Goal: Task Accomplishment & Management: Manage account settings

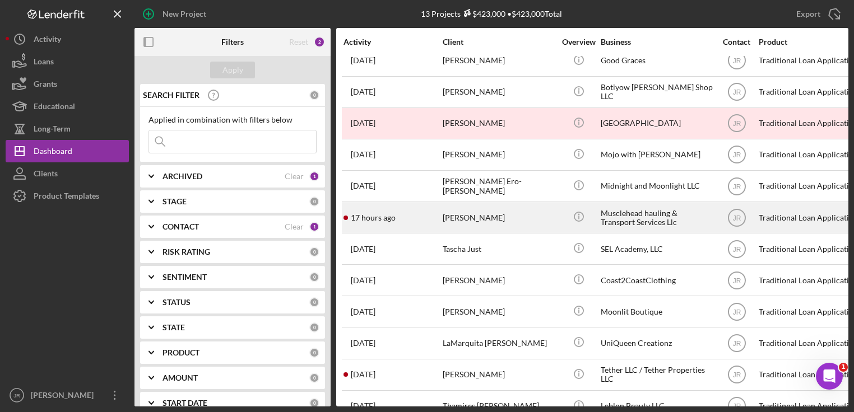
scroll to position [72, 0]
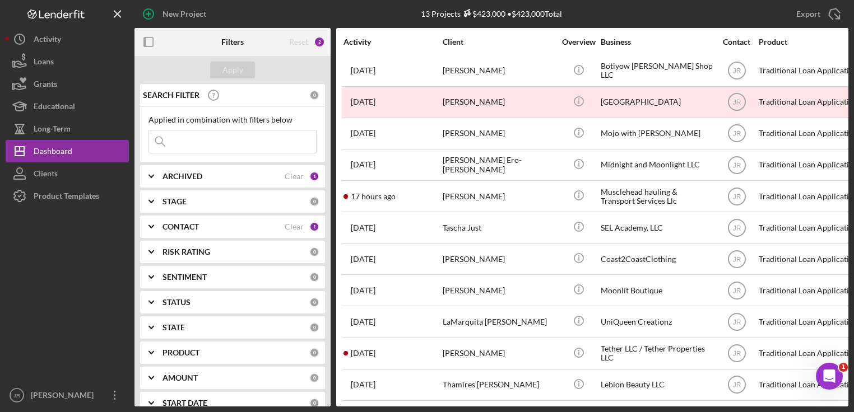
click at [171, 222] on b "CONTACT" at bounding box center [180, 226] width 36 height 9
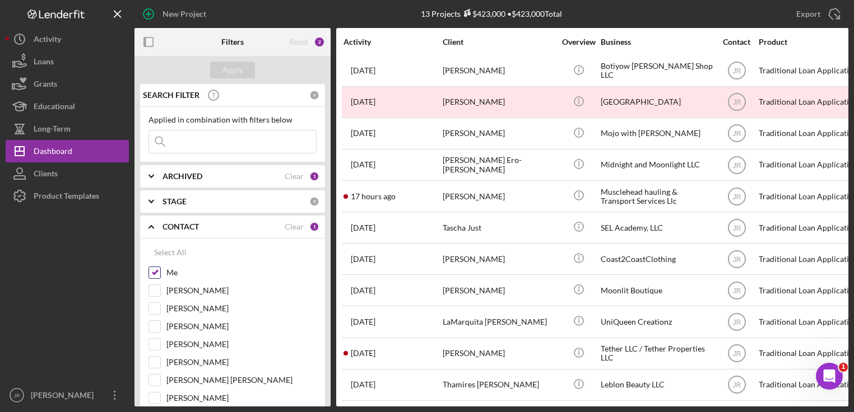
click at [152, 269] on input "Me" at bounding box center [154, 272] width 11 height 11
checkbox input "false"
click at [152, 324] on input "[PERSON_NAME]" at bounding box center [154, 326] width 11 height 11
click at [245, 72] on button "Apply" at bounding box center [232, 70] width 45 height 17
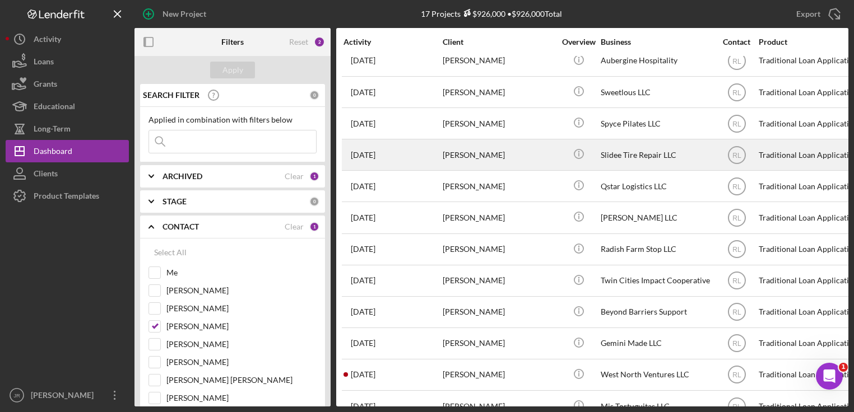
scroll to position [197, 0]
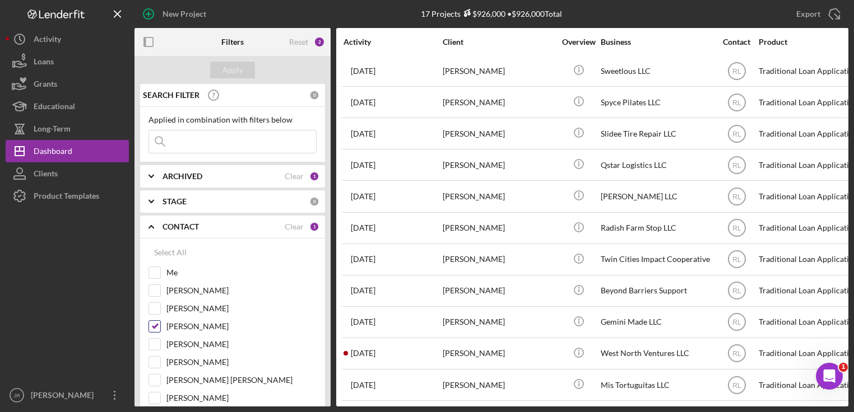
click at [153, 327] on input "Ryan Llewellyn" at bounding box center [154, 326] width 11 height 11
checkbox input "false"
click at [153, 345] on input "[PERSON_NAME]" at bounding box center [154, 344] width 11 height 11
click at [235, 67] on div "Apply" at bounding box center [232, 70] width 21 height 17
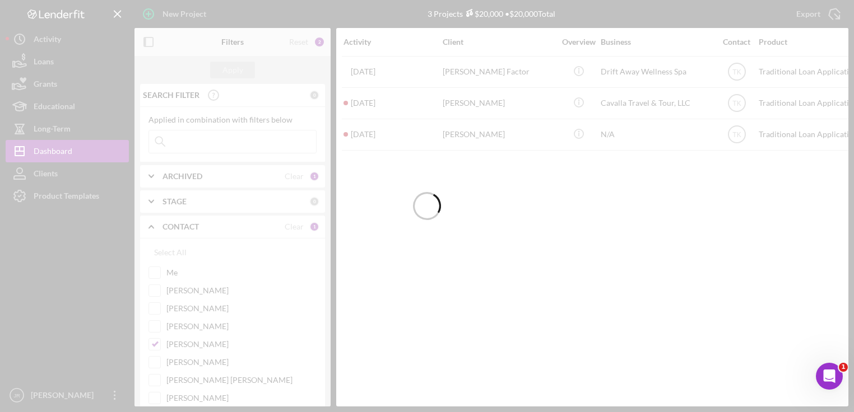
scroll to position [0, 0]
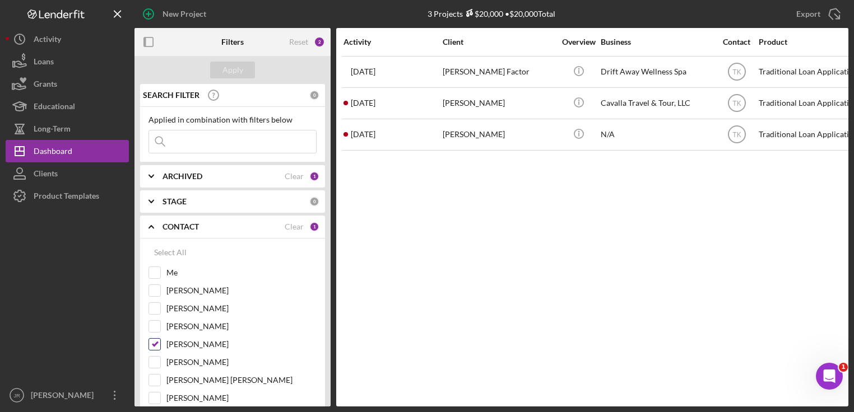
click at [153, 341] on input "[PERSON_NAME]" at bounding box center [154, 344] width 11 height 11
checkbox input "false"
click at [155, 365] on input "[PERSON_NAME]" at bounding box center [154, 362] width 11 height 11
click at [228, 79] on div "Apply" at bounding box center [232, 70] width 196 height 28
click at [235, 68] on div "Apply" at bounding box center [232, 70] width 21 height 17
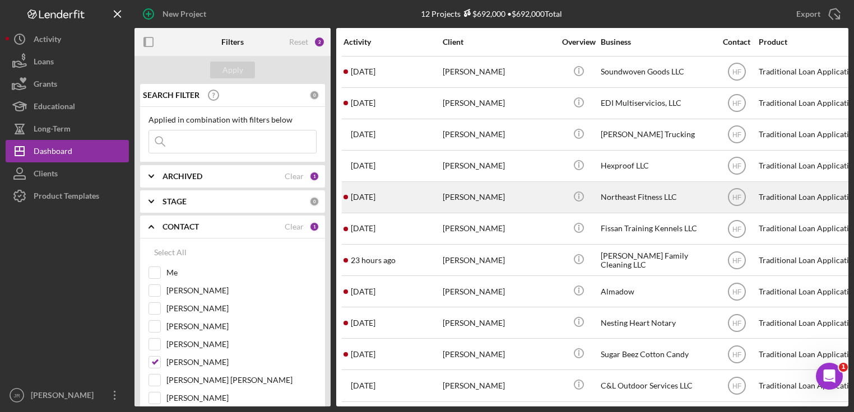
scroll to position [40, 0]
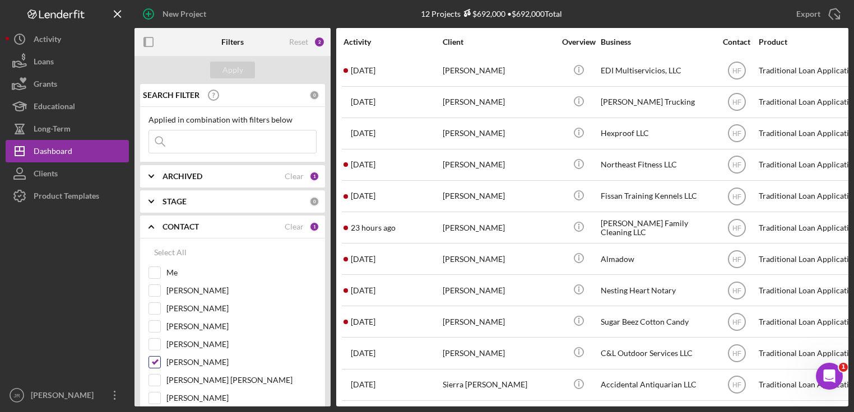
click at [151, 358] on input "[PERSON_NAME]" at bounding box center [154, 362] width 11 height 11
checkbox input "false"
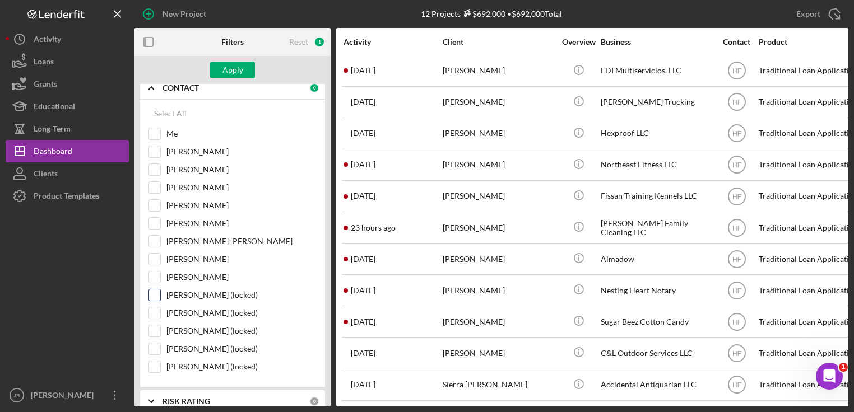
scroll to position [139, 0]
click at [152, 151] on input "[PERSON_NAME]" at bounding box center [154, 151] width 11 height 11
checkbox input "true"
click at [224, 69] on div "Apply" at bounding box center [232, 70] width 21 height 17
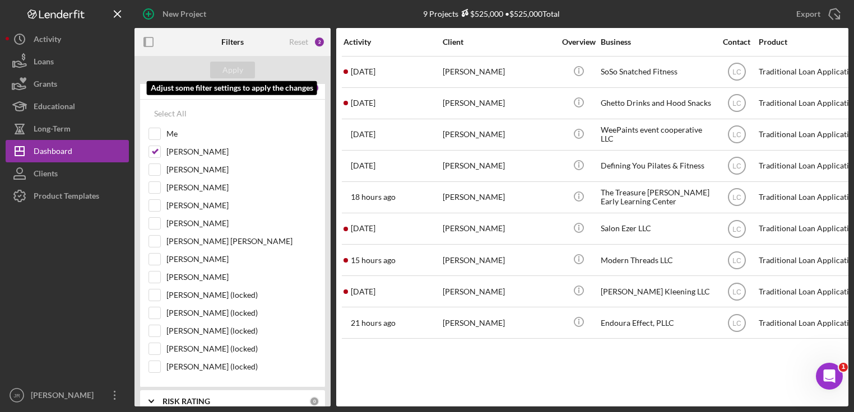
scroll to position [0, 0]
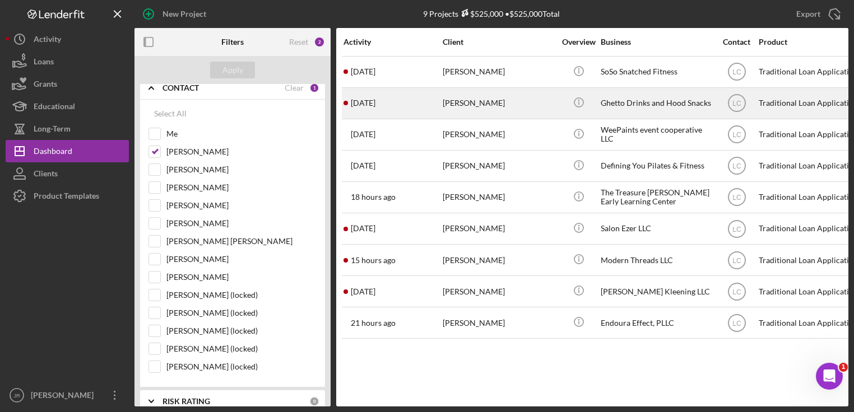
click at [478, 100] on div "[PERSON_NAME]" at bounding box center [498, 103] width 112 height 30
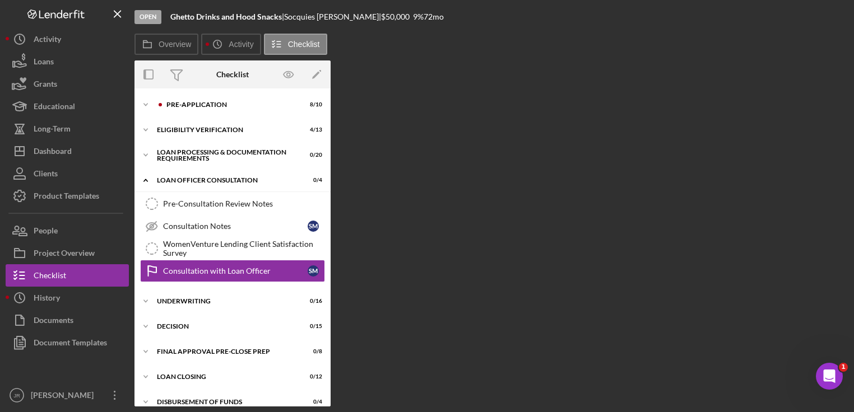
scroll to position [22, 0]
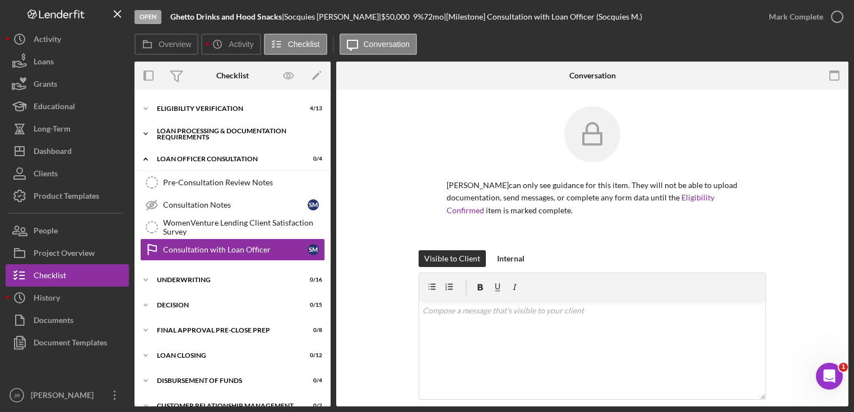
click at [140, 131] on icon "Icon/Expander" at bounding box center [145, 134] width 22 height 22
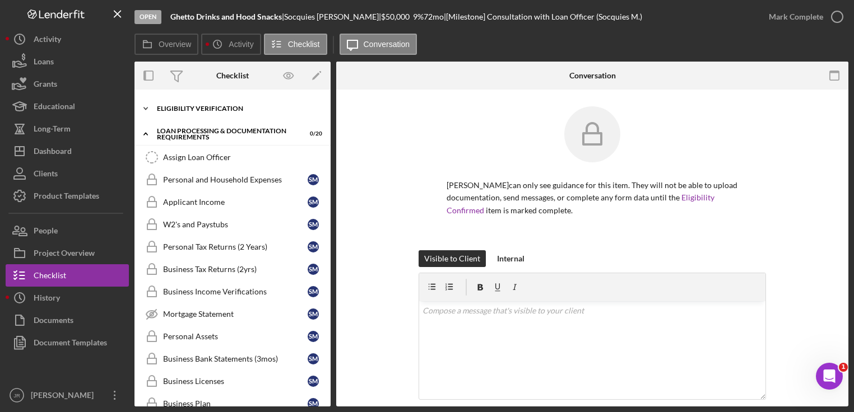
click at [148, 106] on icon "Icon/Expander" at bounding box center [145, 108] width 22 height 22
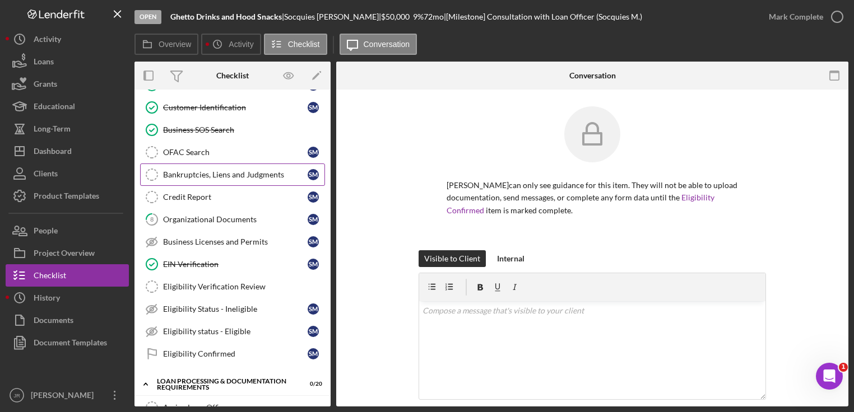
scroll to position [69, 0]
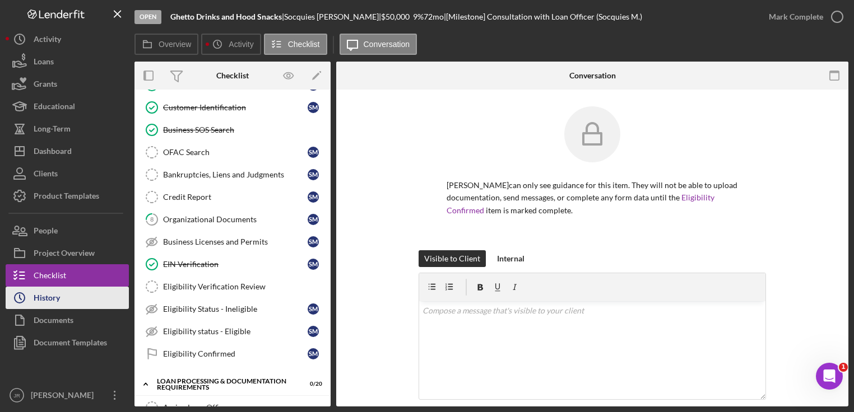
click at [45, 297] on div "History" at bounding box center [47, 299] width 26 height 25
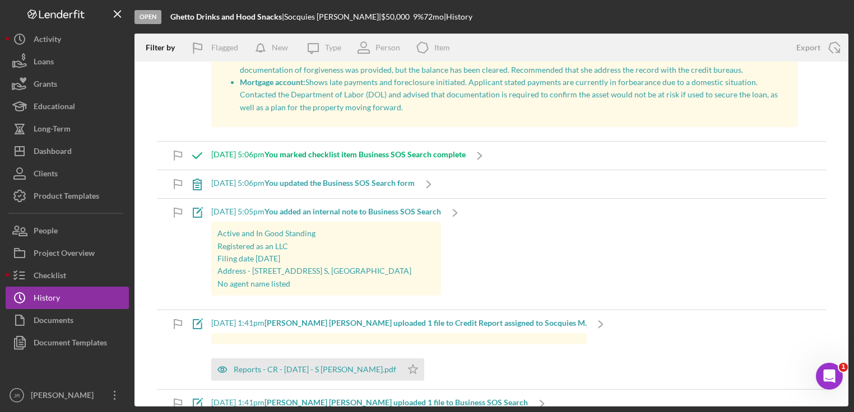
scroll to position [867, 0]
click at [285, 232] on p "Active and In Good Standing" at bounding box center [326, 233] width 218 height 12
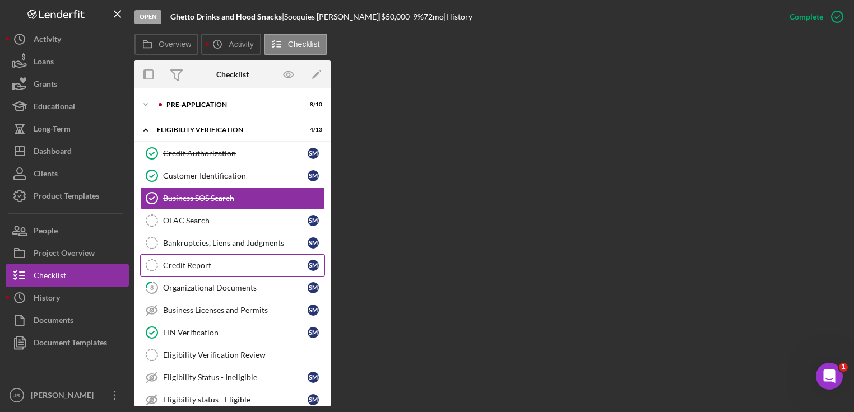
click at [204, 257] on link "Credit Report Credit Report S M" at bounding box center [232, 265] width 185 height 22
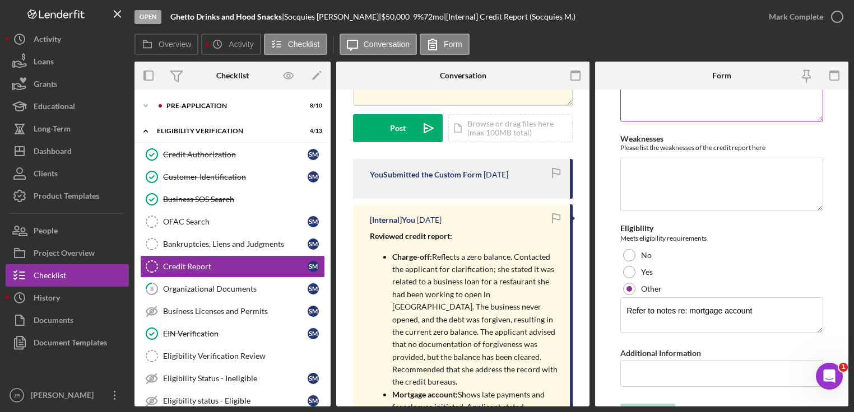
scroll to position [255, 0]
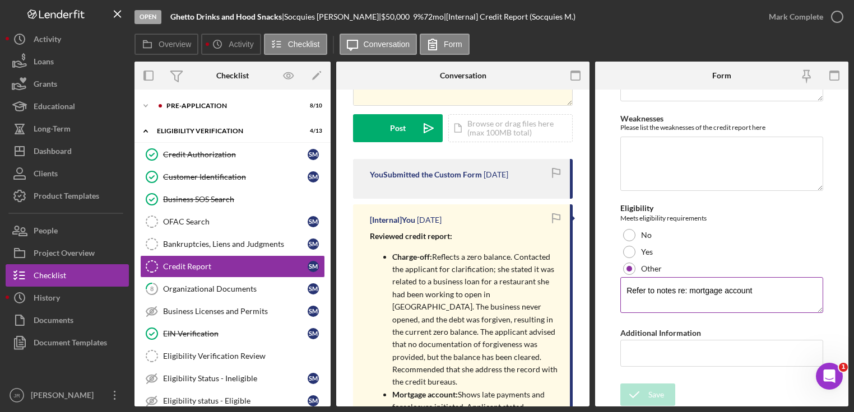
click at [729, 303] on textarea "Refer to notes re: mortgage account" at bounding box center [721, 295] width 203 height 36
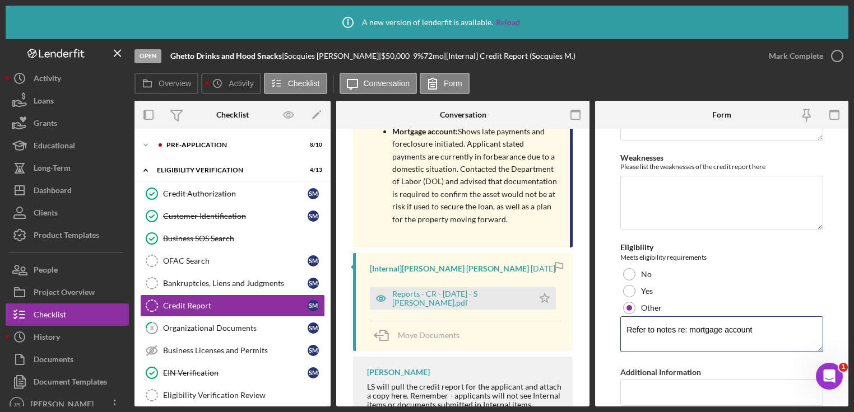
scroll to position [432, 0]
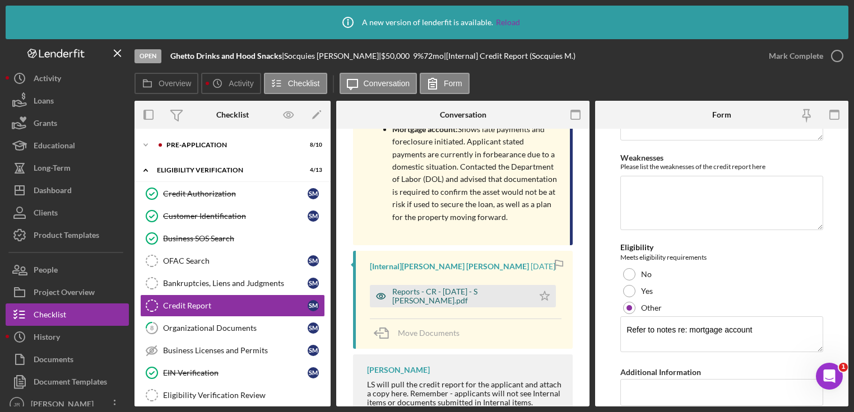
click at [466, 288] on div "Reports - CR - 8.12.25 - S Mccurtis.pdf" at bounding box center [460, 296] width 136 height 18
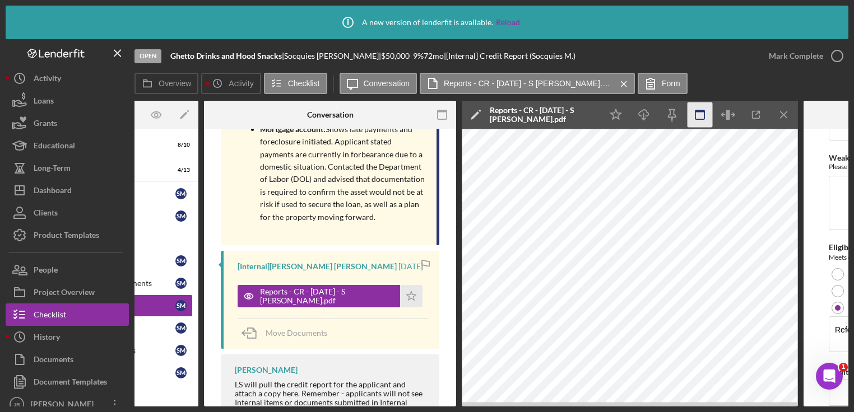
scroll to position [0, 133]
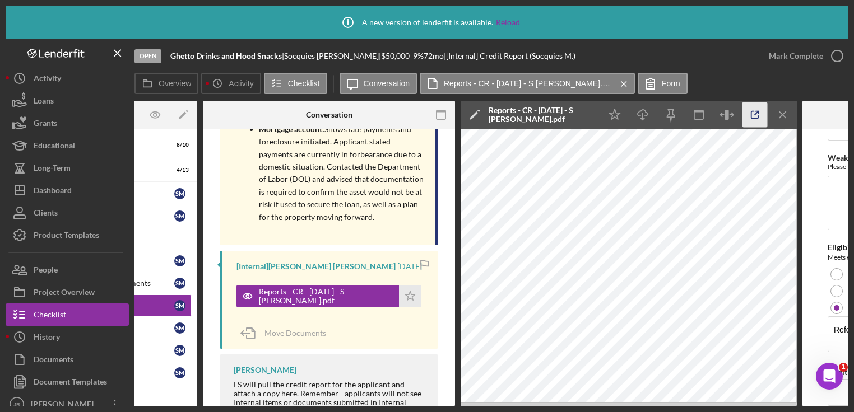
click at [756, 111] on polyline "button" at bounding box center [757, 112] width 3 height 3
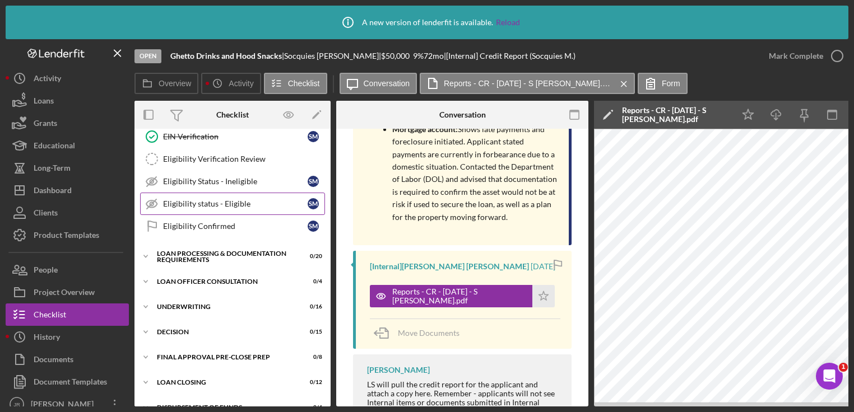
scroll to position [237, 0]
click at [197, 245] on div "Icon/Expander Loan Processing & Documentation Requirements 0 / 20" at bounding box center [232, 255] width 196 height 22
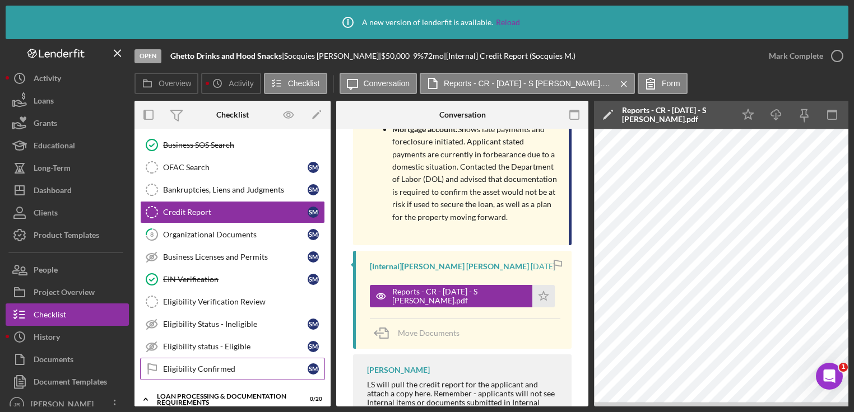
scroll to position [87, 0]
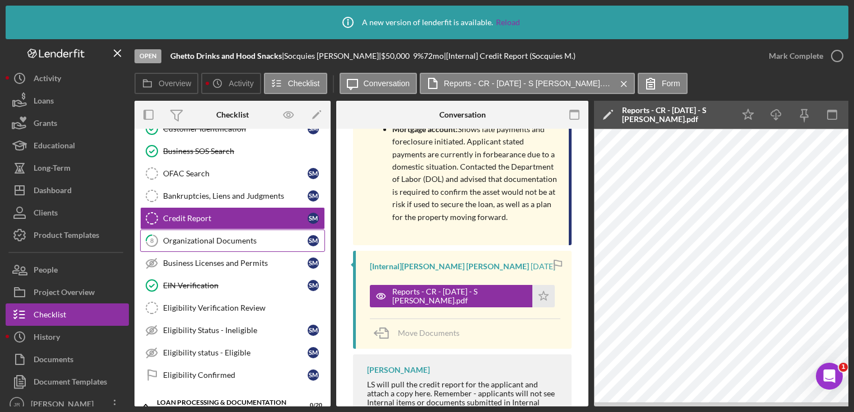
drag, startPoint x: 209, startPoint y: 250, endPoint x: 226, endPoint y: 230, distance: 27.0
click at [226, 230] on div "Credit Authorization Credit Authorization S M Customer Identification Customer …" at bounding box center [232, 243] width 196 height 297
click at [226, 230] on link "8 Organizational Documents S M" at bounding box center [232, 241] width 185 height 22
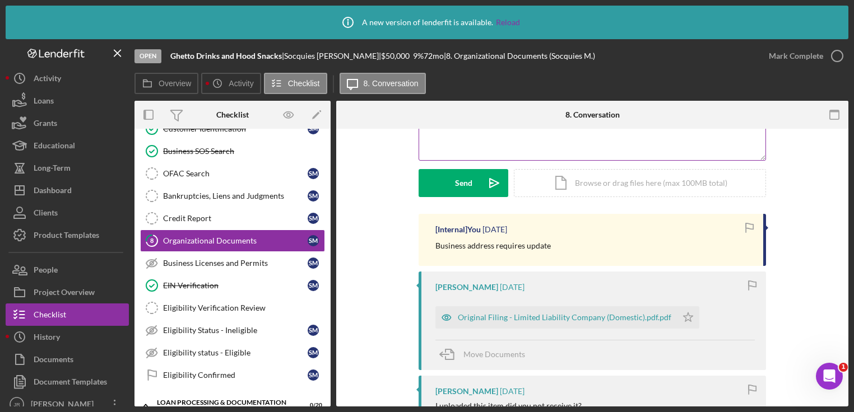
scroll to position [139, 0]
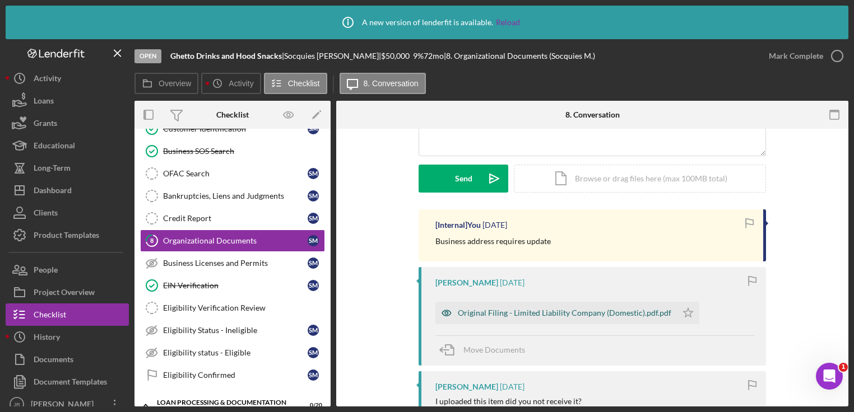
click at [500, 315] on div "Original Filing - Limited Liability Company (Domestic).pdf.pdf" at bounding box center [564, 313] width 213 height 9
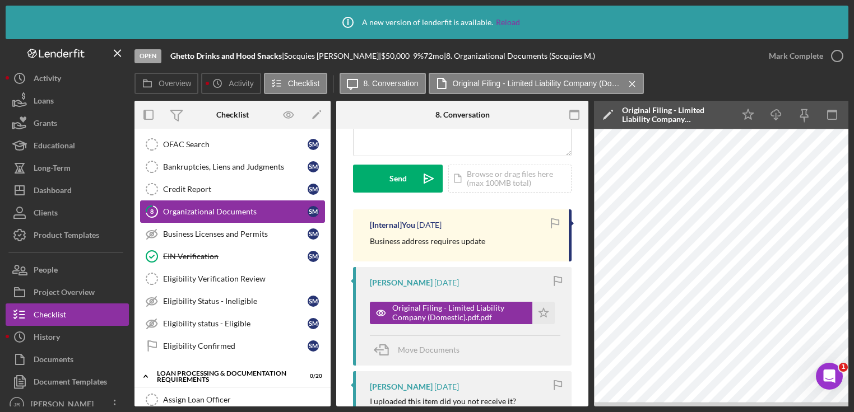
scroll to position [119, 0]
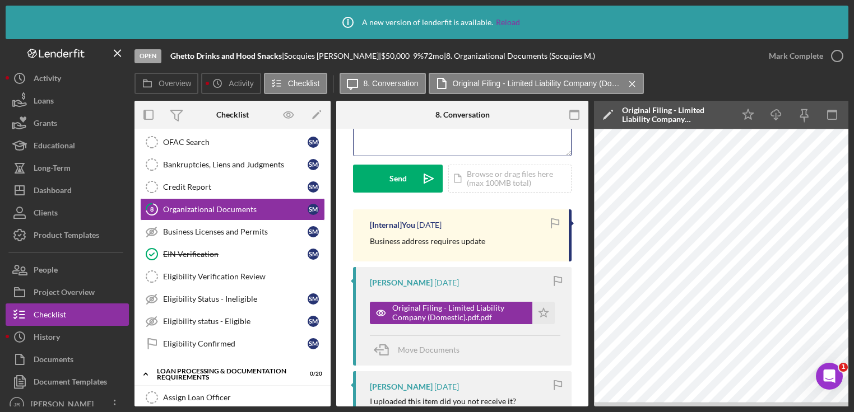
click at [457, 129] on div "v Color teal Color pink Remove color Add row above Add row below Add column bef…" at bounding box center [461, 107] width 217 height 98
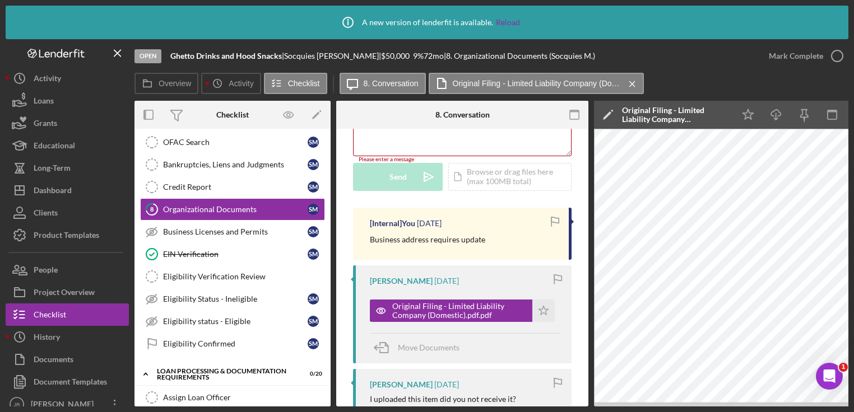
click at [682, 67] on div "Open Ghetto Drinks and Hood Snacks | Socquies Mccurtis | $50,000 $50,000 9 % 72…" at bounding box center [445, 56] width 623 height 34
click at [703, 59] on div "Open Ghetto Drinks and Hood Snacks | Socquies Mccurtis | $50,000 $50,000 9 % 72…" at bounding box center [445, 56] width 623 height 34
click at [540, 308] on polygon "button" at bounding box center [544, 310] width 10 height 9
click at [711, 66] on div "Open Ghetto Drinks and Hood Snacks | Socquies Mccurtis | $50,000 $50,000 9 % 72…" at bounding box center [445, 56] width 623 height 34
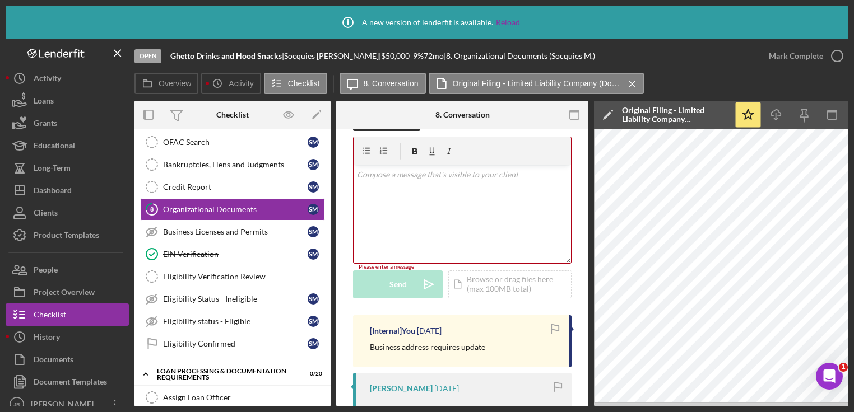
scroll to position [0, 0]
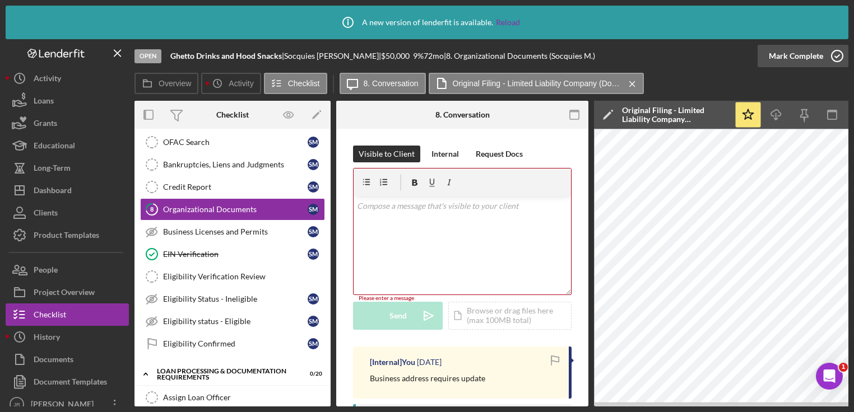
click at [792, 60] on div "Mark Complete" at bounding box center [795, 56] width 54 height 22
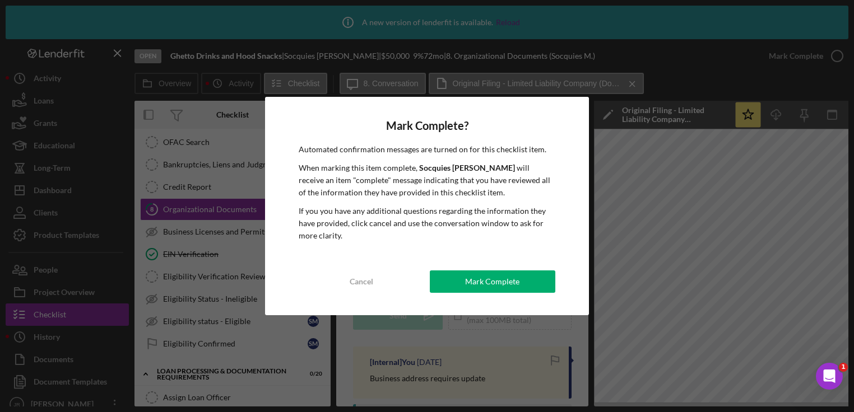
drag, startPoint x: 384, startPoint y: 281, endPoint x: 513, endPoint y: 21, distance: 289.5
click at [513, 21] on div "Mark Complete? Automated confirmation messages are turned on for this checklist…" at bounding box center [427, 206] width 854 height 412
click at [361, 277] on div "Cancel" at bounding box center [361, 282] width 24 height 22
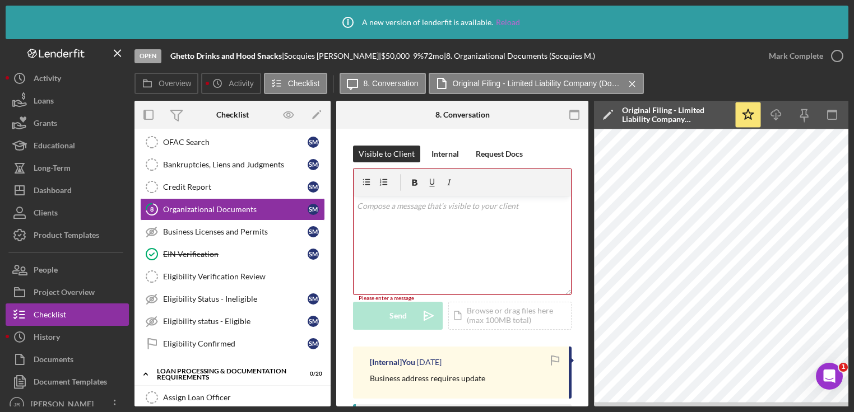
click at [514, 26] on link "Reload" at bounding box center [508, 22] width 24 height 9
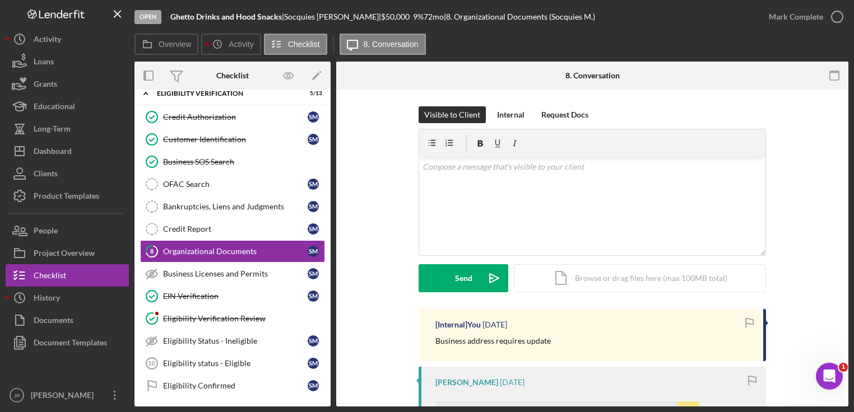
scroll to position [39, 0]
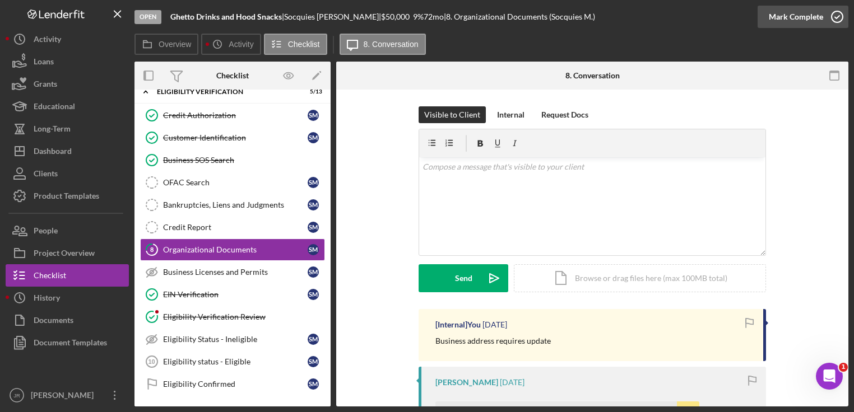
click at [798, 15] on div "Mark Complete" at bounding box center [795, 17] width 54 height 22
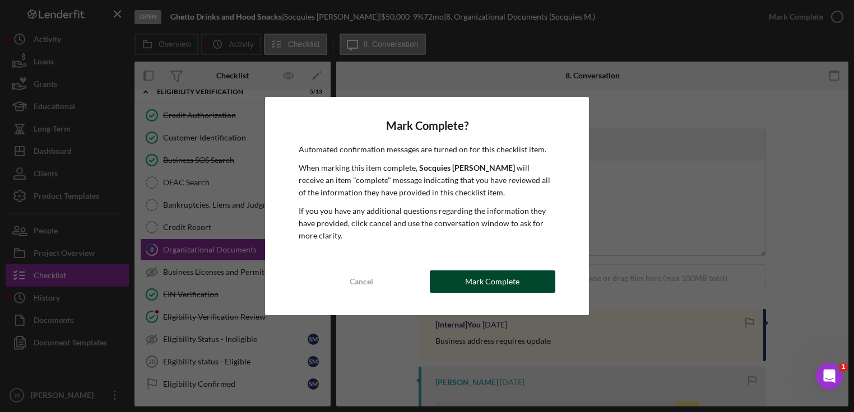
click at [499, 282] on div "Mark Complete" at bounding box center [492, 282] width 54 height 22
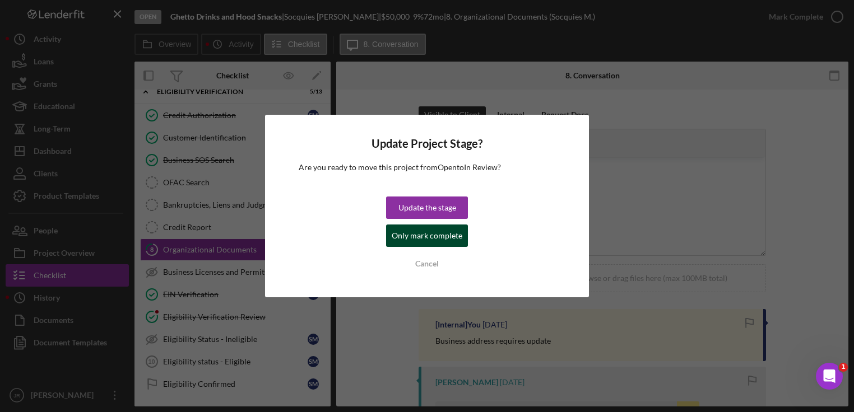
click at [440, 244] on div "Only mark complete" at bounding box center [426, 236] width 71 height 22
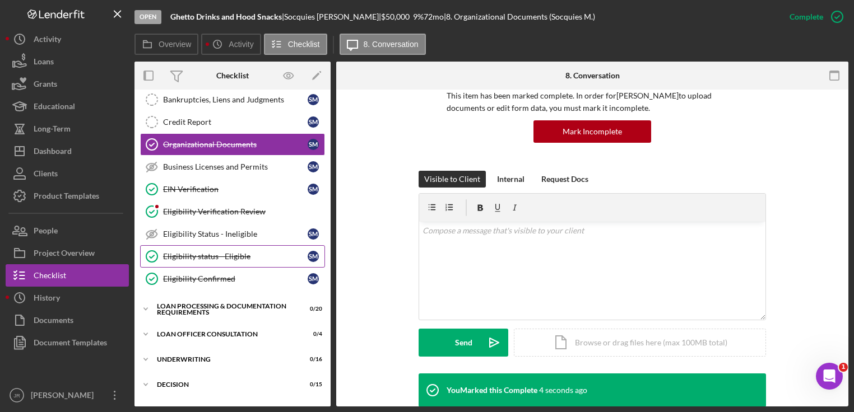
scroll to position [165, 0]
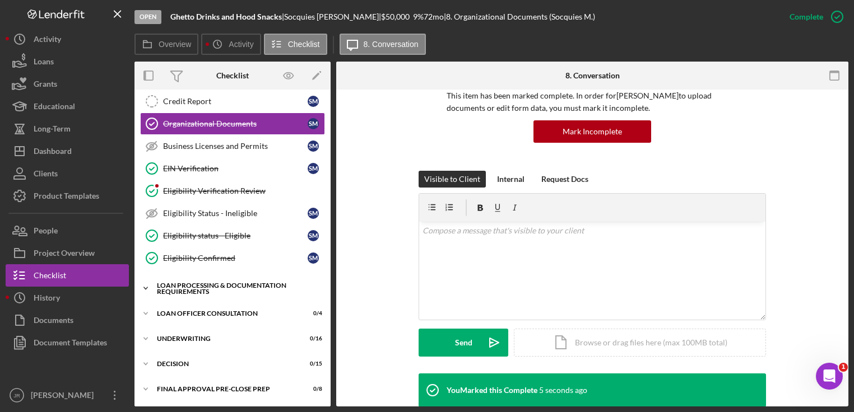
click at [244, 282] on div "Loan Processing & Documentation Requirements" at bounding box center [237, 288] width 160 height 13
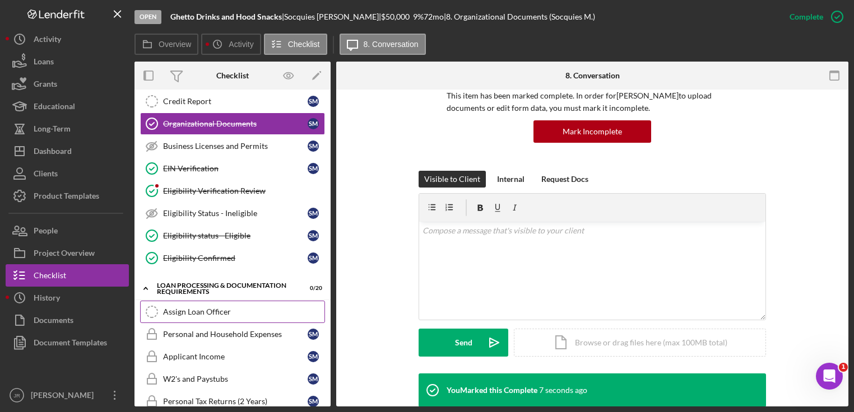
click at [213, 301] on link "Assign Loan Officer Assign Loan Officer" at bounding box center [232, 312] width 185 height 22
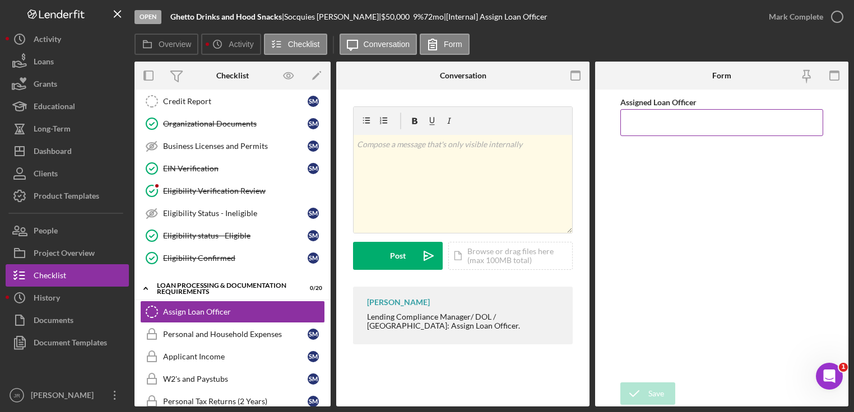
click at [670, 123] on input "Assigned Loan Officer" at bounding box center [721, 122] width 203 height 27
type input "[PERSON_NAME]"
click at [638, 398] on icon "submit" at bounding box center [634, 394] width 28 height 28
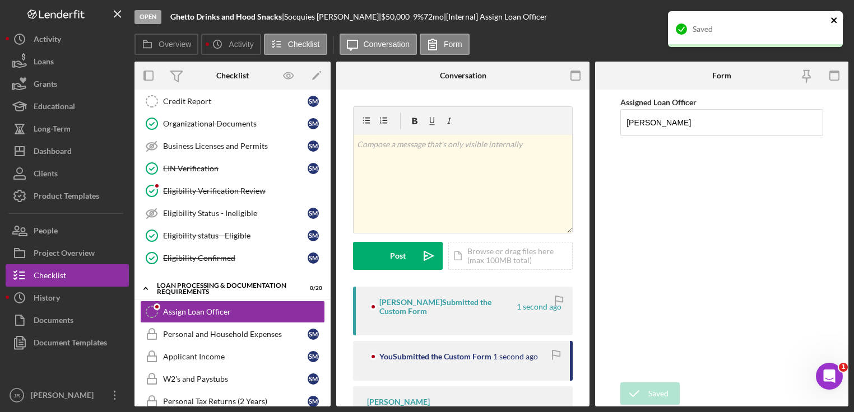
click at [837, 19] on icon "close" at bounding box center [834, 20] width 8 height 9
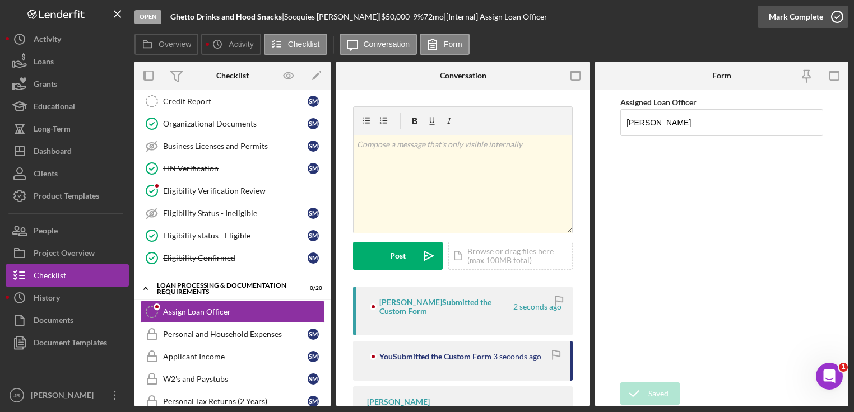
click at [797, 14] on div "Mark Complete" at bounding box center [795, 17] width 54 height 22
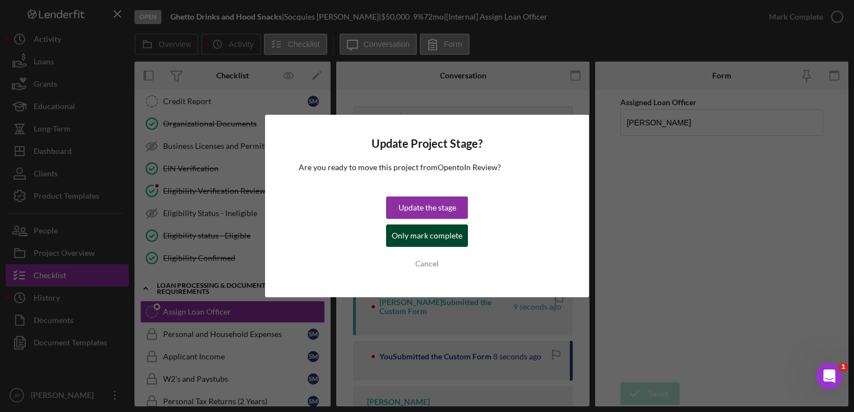
click at [435, 230] on div "Only mark complete" at bounding box center [426, 236] width 71 height 22
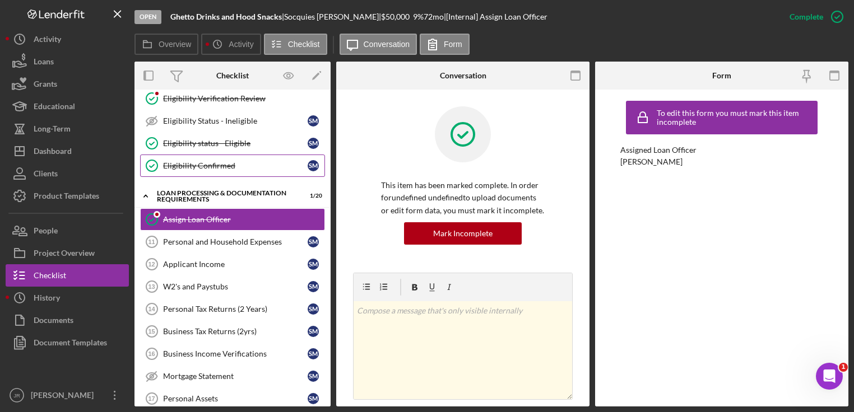
scroll to position [258, 0]
click at [582, 49] on div "Overview Icon/History Activity Checklist Icon/Message Conversation Form" at bounding box center [491, 45] width 714 height 22
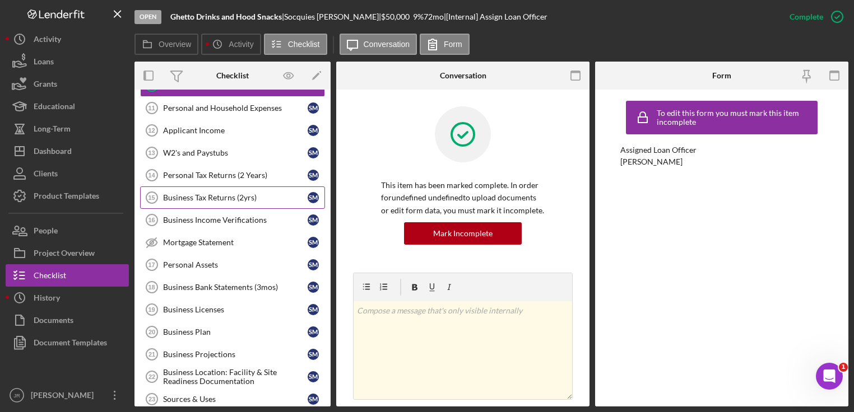
scroll to position [395, 0]
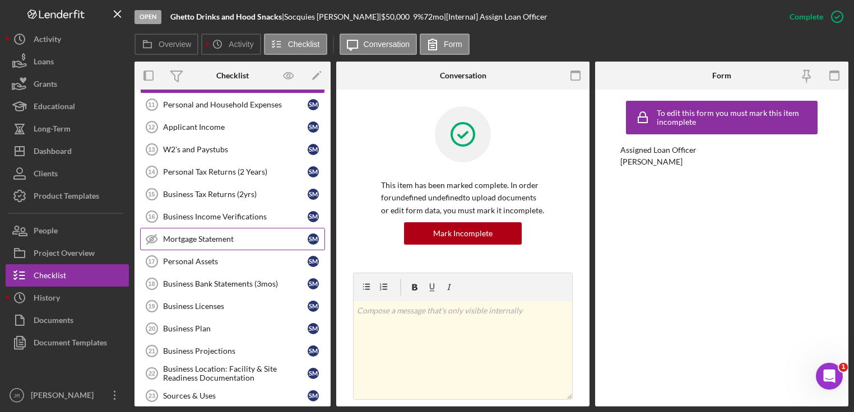
click at [199, 228] on link "Mortgage Statement Mortgage Statement S M" at bounding box center [232, 239] width 185 height 22
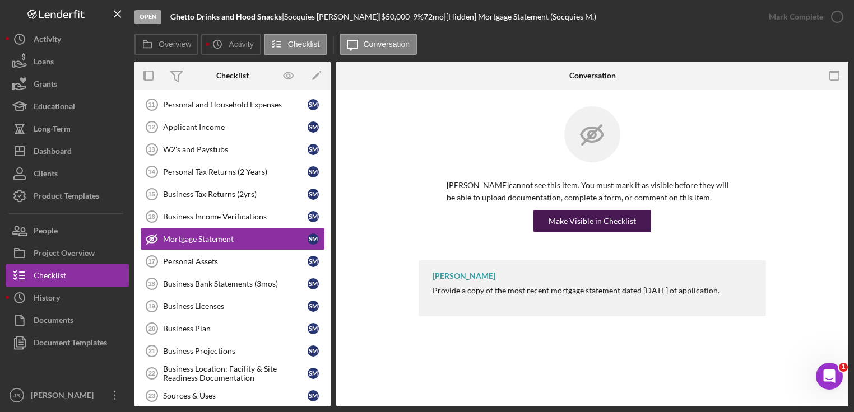
click at [604, 224] on div "Make Visible in Checklist" at bounding box center [591, 221] width 87 height 22
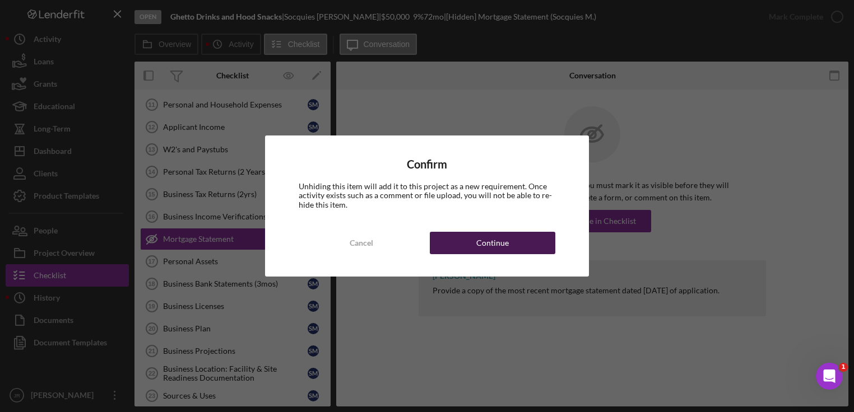
click at [512, 235] on button "Continue" at bounding box center [492, 243] width 125 height 22
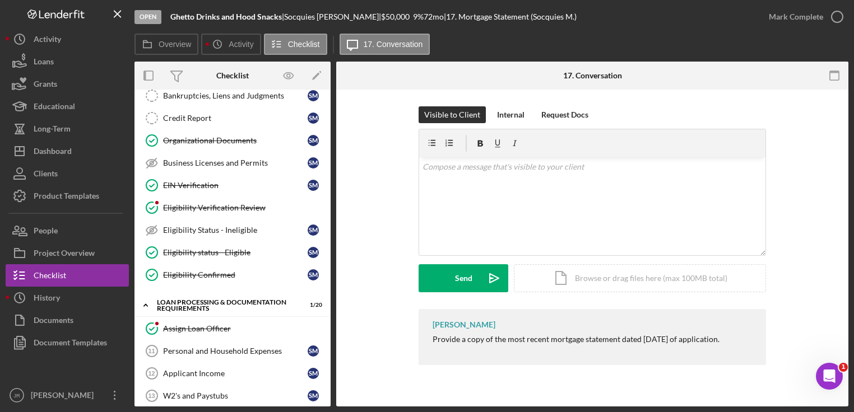
scroll to position [147, 0]
click at [217, 153] on link "Business Licenses and Permits Business Licenses and Permits S M" at bounding box center [232, 164] width 185 height 22
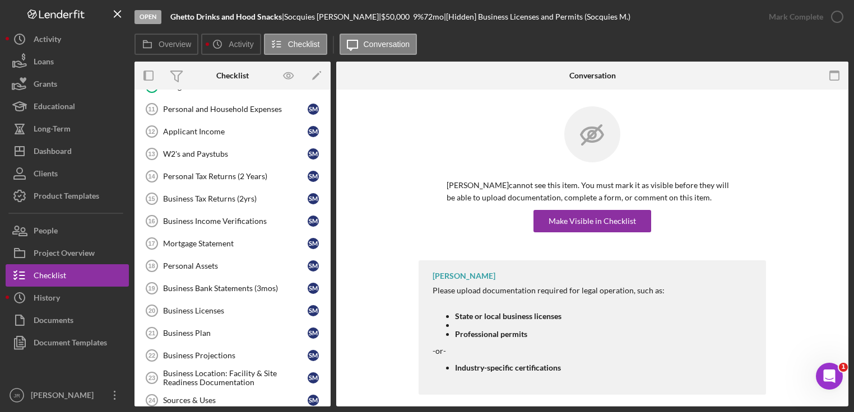
scroll to position [404, 0]
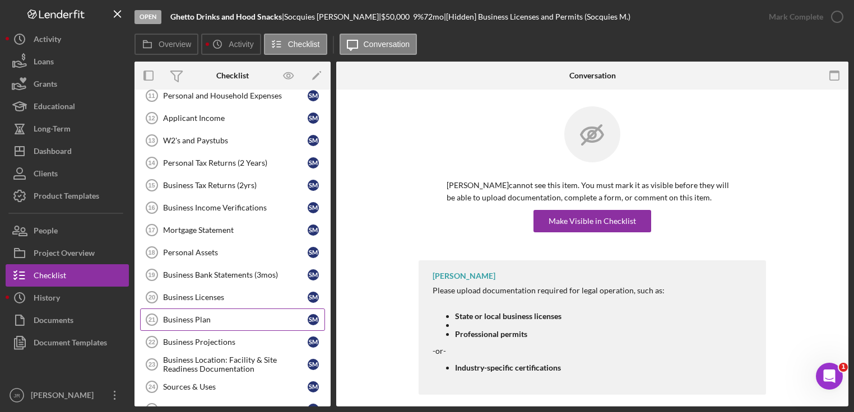
click at [194, 309] on link "Business Plan 21 Business Plan S M" at bounding box center [232, 320] width 185 height 22
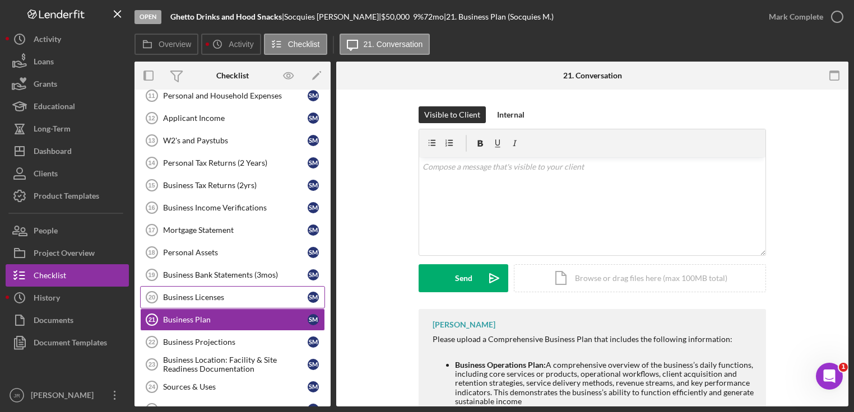
click at [191, 286] on link "Business Licenses 20 Business Licenses S M" at bounding box center [232, 297] width 185 height 22
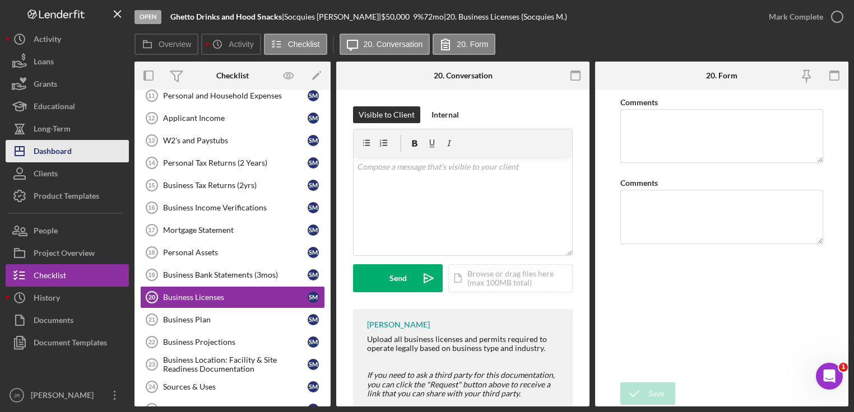
click at [81, 147] on button "Icon/Dashboard Dashboard" at bounding box center [67, 151] width 123 height 22
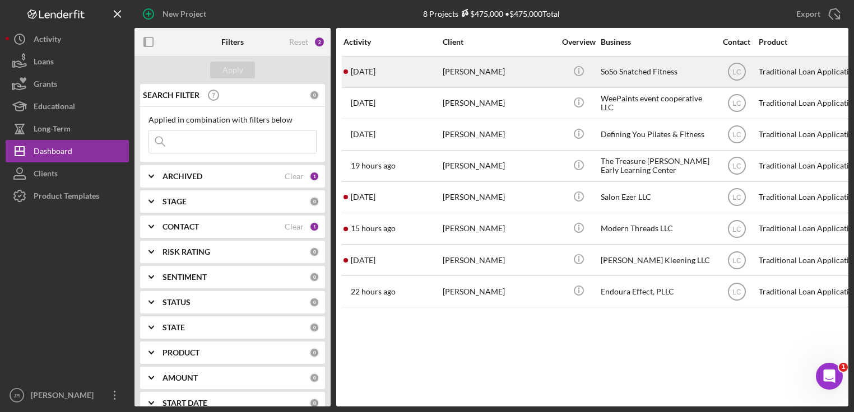
click at [612, 71] on div "SoSo Snatched Fitness" at bounding box center [656, 72] width 112 height 30
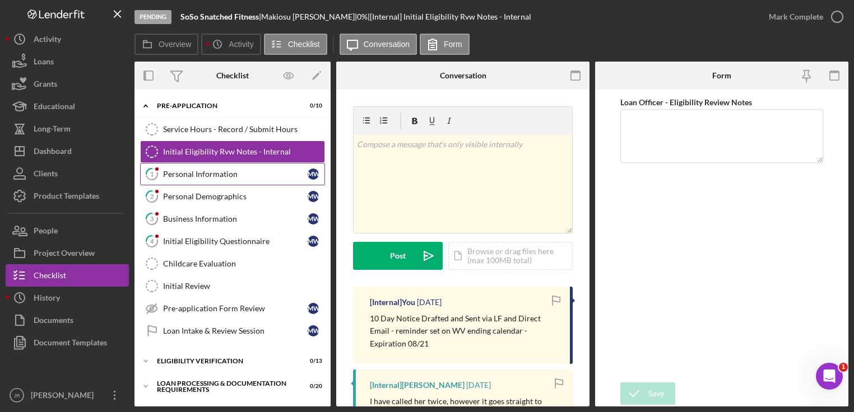
click at [167, 168] on link "1 Personal Information M W" at bounding box center [232, 174] width 185 height 22
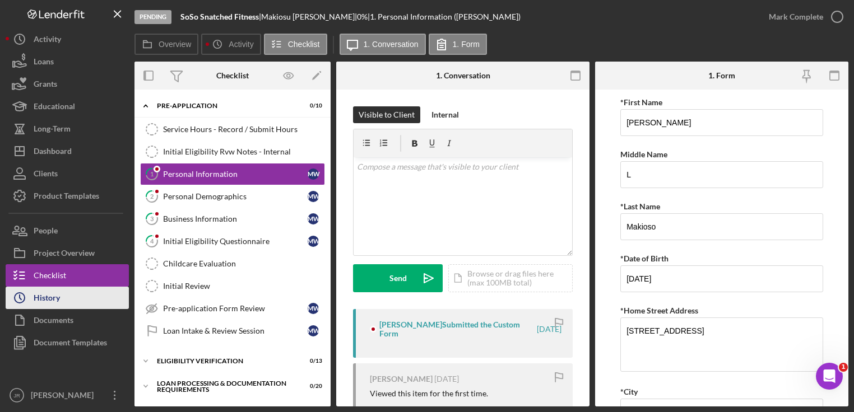
click at [78, 296] on button "Icon/History History" at bounding box center [67, 298] width 123 height 22
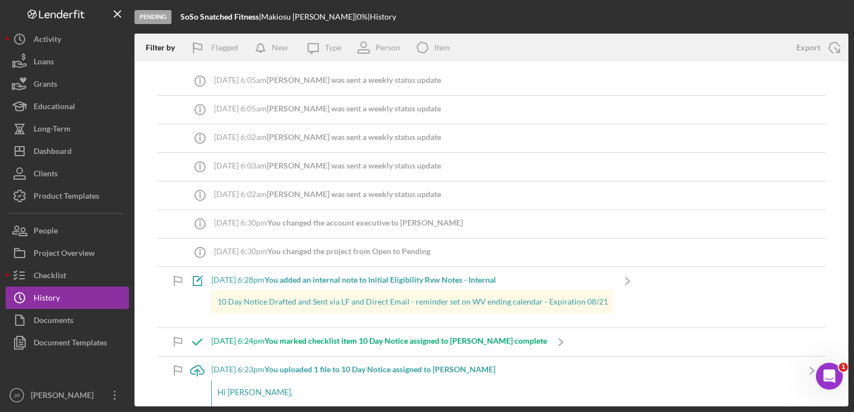
click at [336, 412] on html "Pending SoSo Snatched Fitness | [PERSON_NAME] | 0 % | History Filter by Flagged…" at bounding box center [427, 206] width 854 height 412
drag, startPoint x: 327, startPoint y: 15, endPoint x: 180, endPoint y: 17, distance: 146.2
click at [180, 17] on div "Pending SoSo Snatched Fitness | [PERSON_NAME] | 0 % | History" at bounding box center [491, 17] width 714 height 34
copy div "SoSo Snatched Fitness | [PERSON_NAME]"
